Goal: Obtain resource: Obtain resource

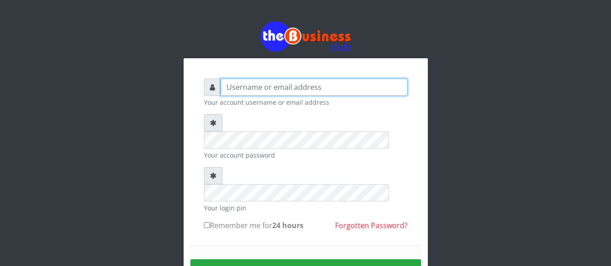
click at [307, 88] on input "text" at bounding box center [314, 87] width 187 height 17
type input "DanBig"
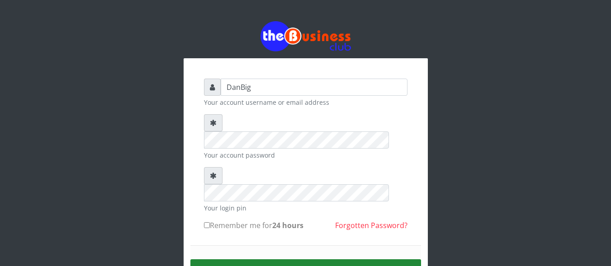
click at [292, 259] on button "Sign in" at bounding box center [305, 270] width 230 height 23
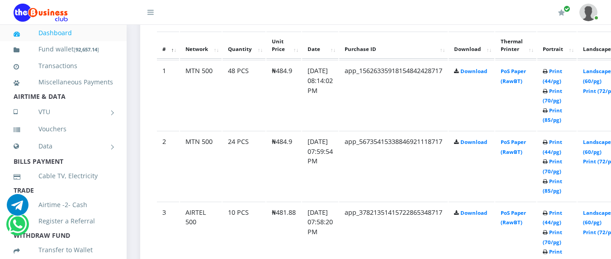
scroll to position [507, 0]
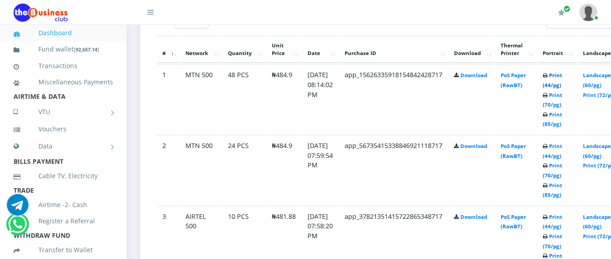
click at [562, 88] on link "Print (44/pg)" at bounding box center [551, 80] width 19 height 17
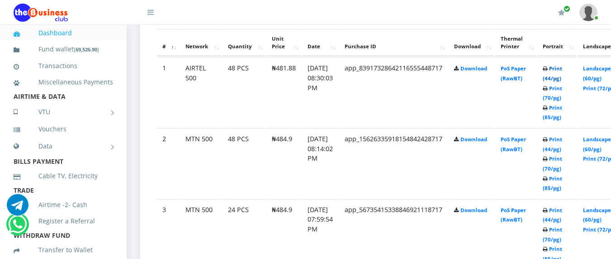
click at [562, 80] on link "Print (44/pg)" at bounding box center [551, 73] width 19 height 17
click at [558, 79] on link "Print (44/pg)" at bounding box center [551, 73] width 19 height 17
click at [562, 81] on link "Print (44/pg)" at bounding box center [551, 73] width 19 height 17
